Goal: Task Accomplishment & Management: Use online tool/utility

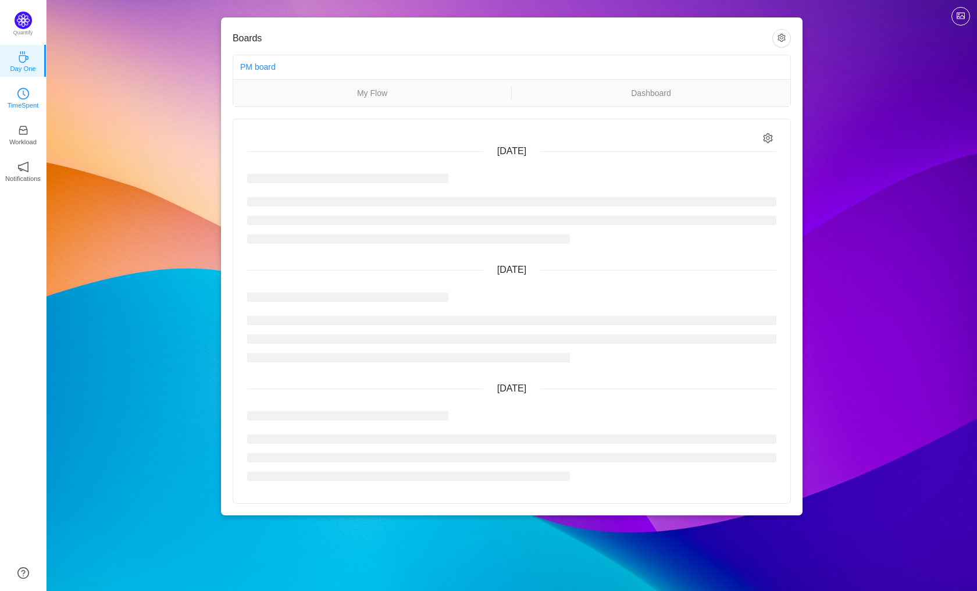
click at [30, 100] on p "TimeSpent" at bounding box center [23, 105] width 31 height 10
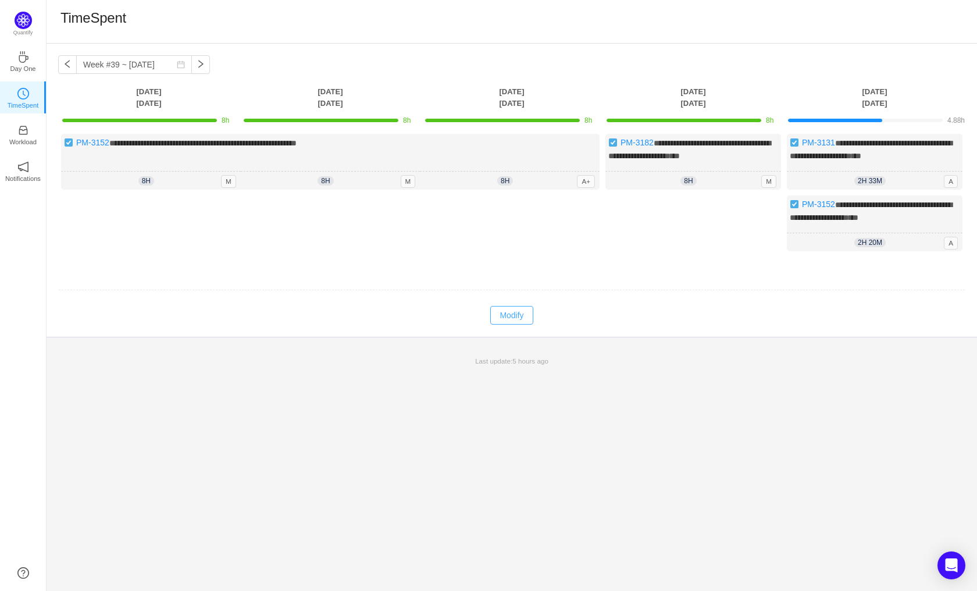
click at [522, 318] on button "Modify" at bounding box center [511, 315] width 42 height 19
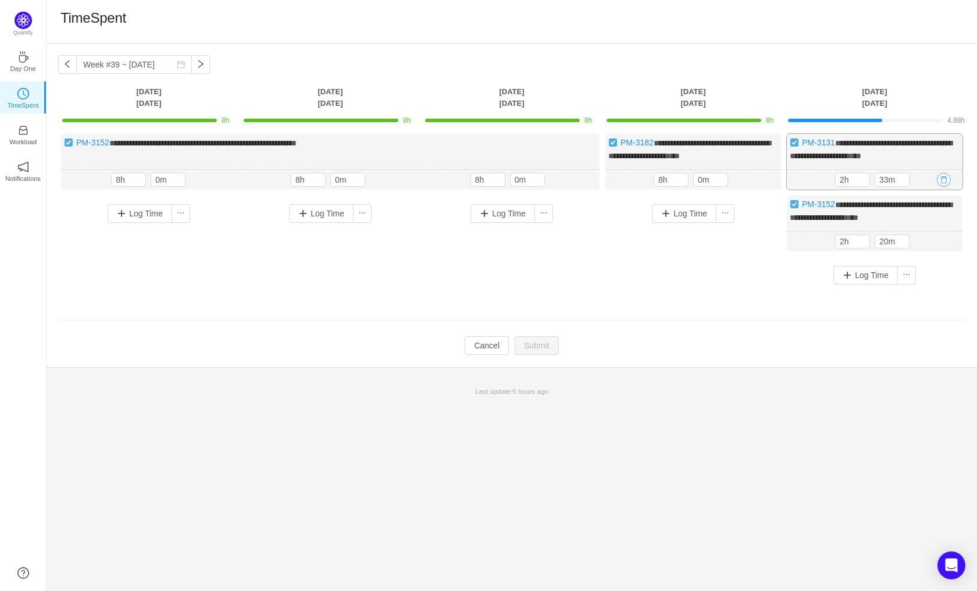
click at [946, 181] on button "button" at bounding box center [944, 180] width 14 height 14
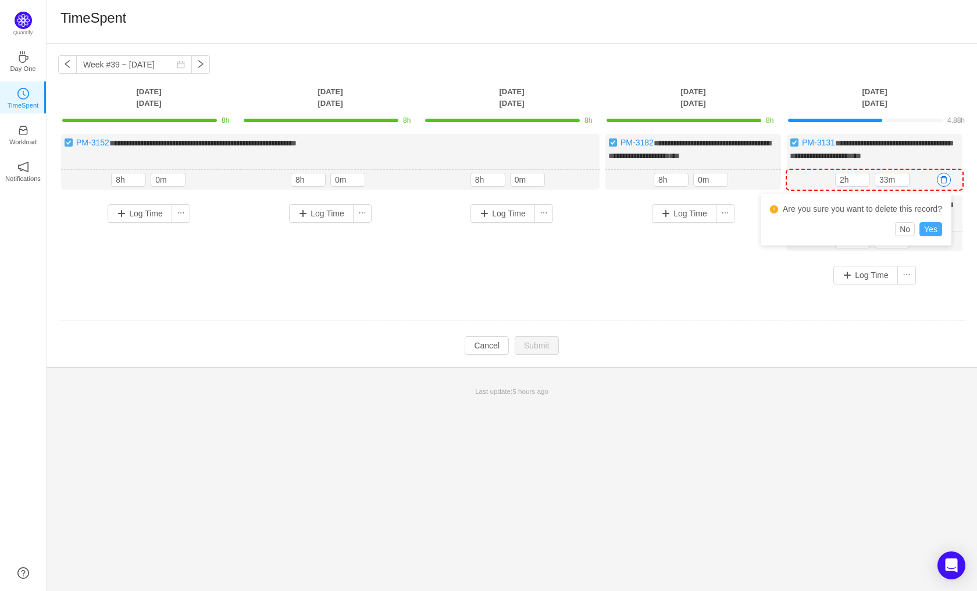
click at [934, 234] on button "Yes" at bounding box center [931, 229] width 23 height 14
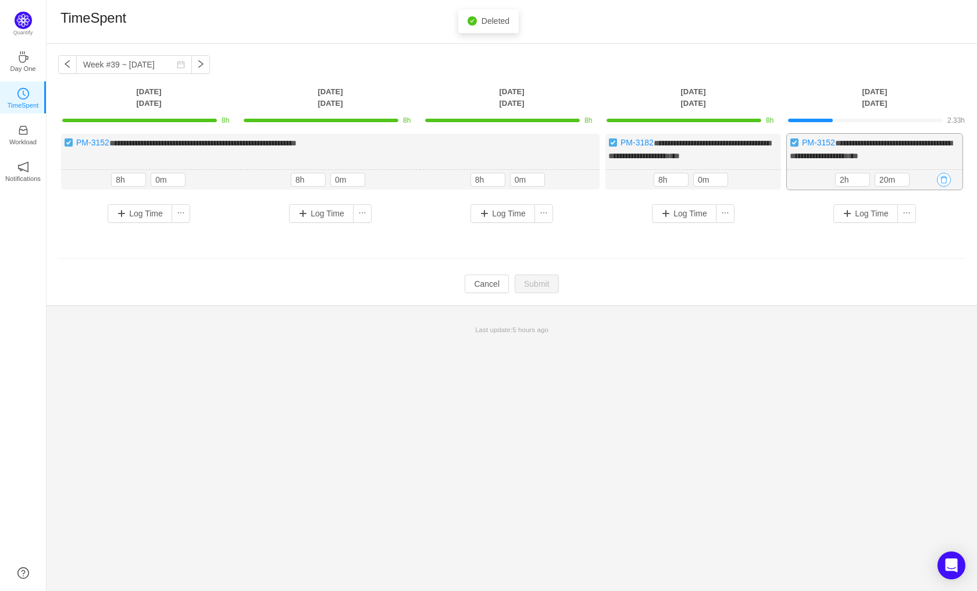
click at [945, 187] on button "button" at bounding box center [944, 180] width 14 height 14
click at [933, 240] on button "Yes" at bounding box center [931, 241] width 23 height 14
click at [873, 150] on button "Log Time" at bounding box center [866, 152] width 65 height 19
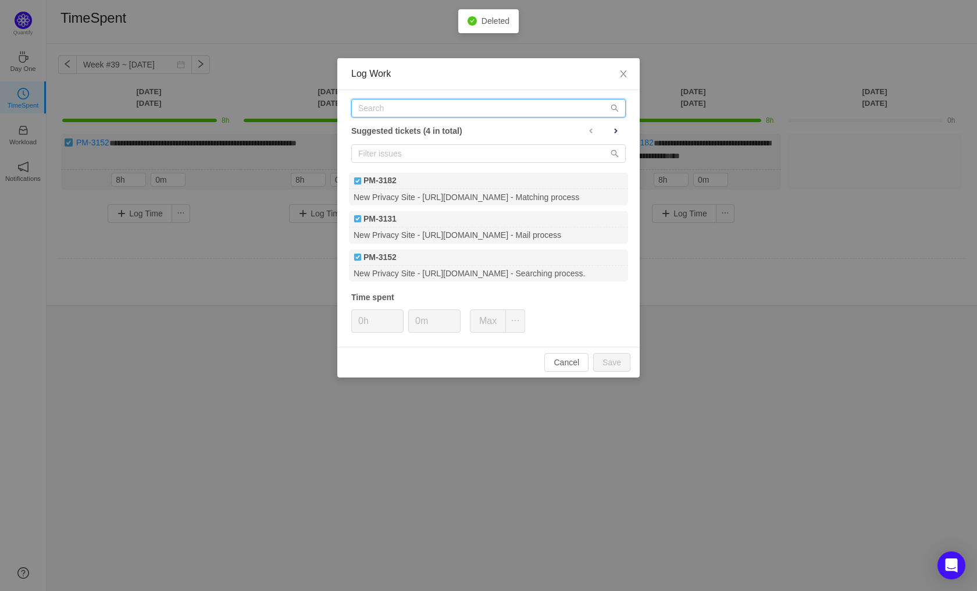
click at [465, 105] on input "text" at bounding box center [488, 108] width 275 height 19
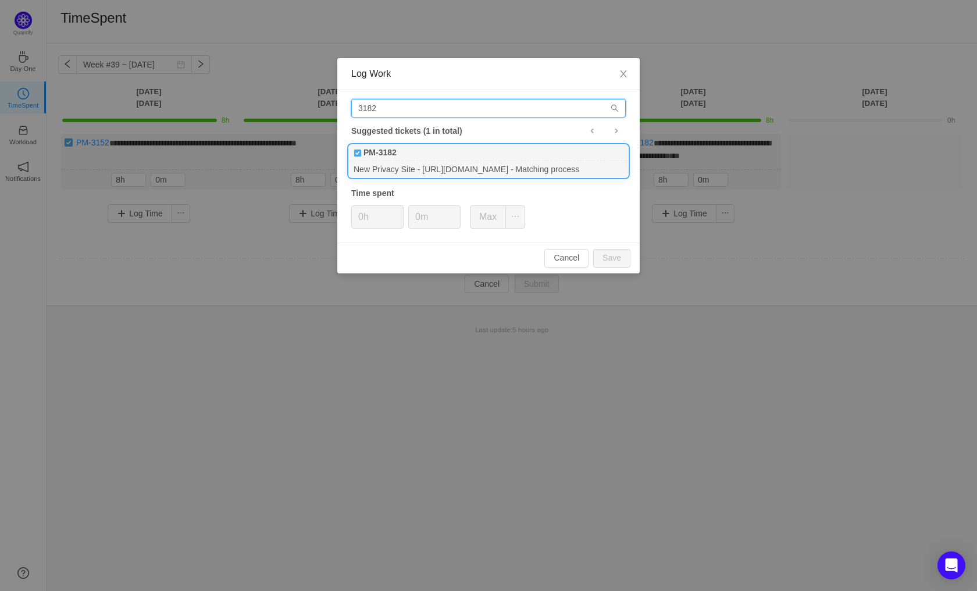
type input "3182"
click at [488, 159] on div "PM-3182" at bounding box center [488, 153] width 279 height 16
click at [623, 263] on button "Save" at bounding box center [611, 258] width 37 height 19
type input "0h"
